Goal: Task Accomplishment & Management: Manage account settings

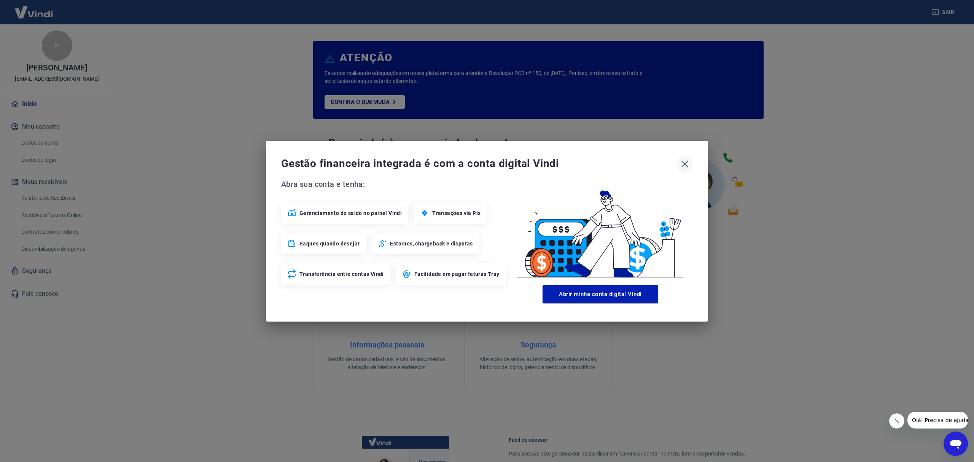
click at [682, 164] on icon "button" at bounding box center [685, 164] width 12 height 12
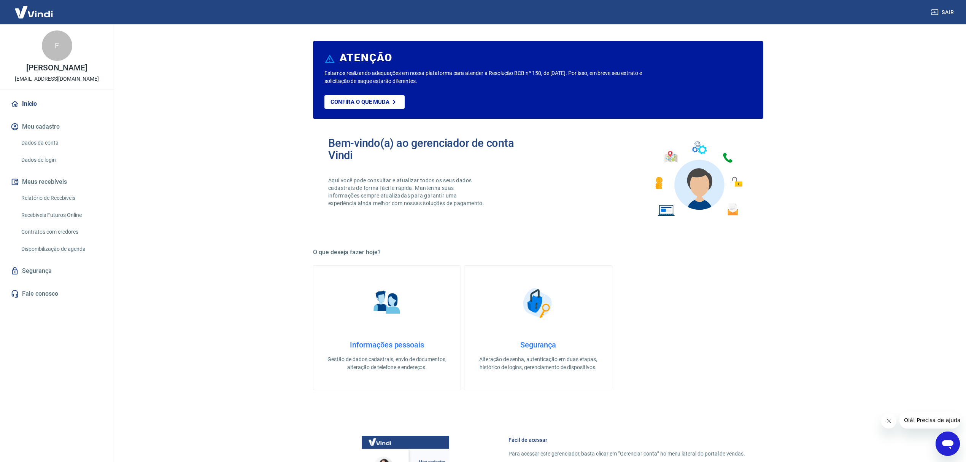
click at [45, 124] on button "Meu cadastro" at bounding box center [56, 126] width 95 height 17
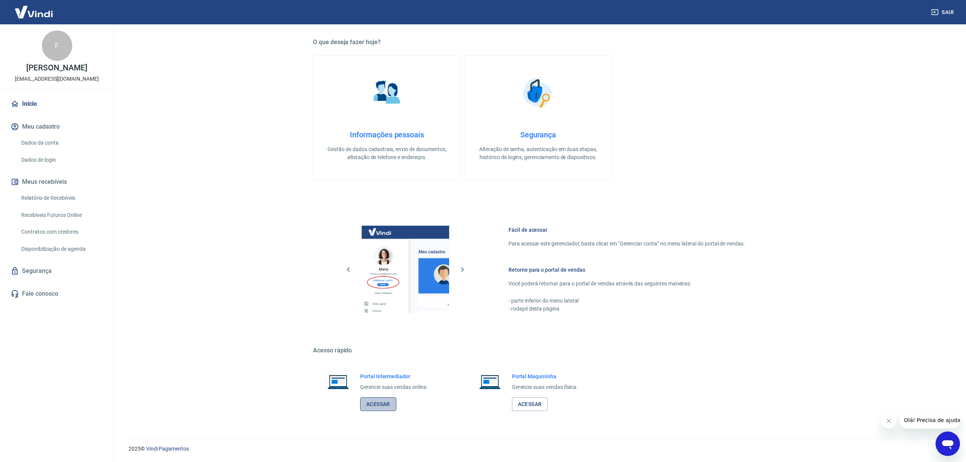
click at [377, 401] on link "Acessar" at bounding box center [378, 404] width 36 height 14
click at [377, 405] on link "Acessar" at bounding box center [378, 404] width 36 height 14
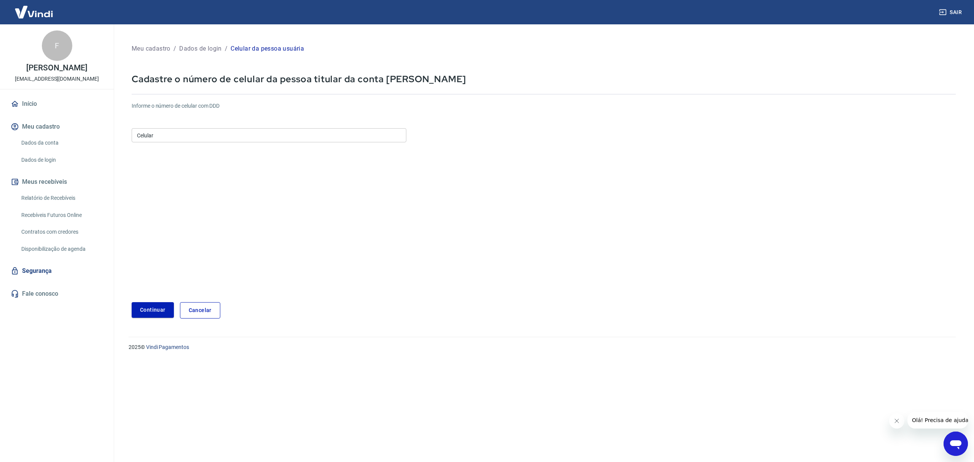
click at [174, 135] on input "Celular" at bounding box center [269, 135] width 275 height 14
type input "(13) 99614-4371"
click at [147, 312] on button "Continuar" at bounding box center [153, 310] width 42 height 16
click at [153, 47] on p "Meu cadastro" at bounding box center [151, 48] width 39 height 9
